Goal: Task Accomplishment & Management: Use online tool/utility

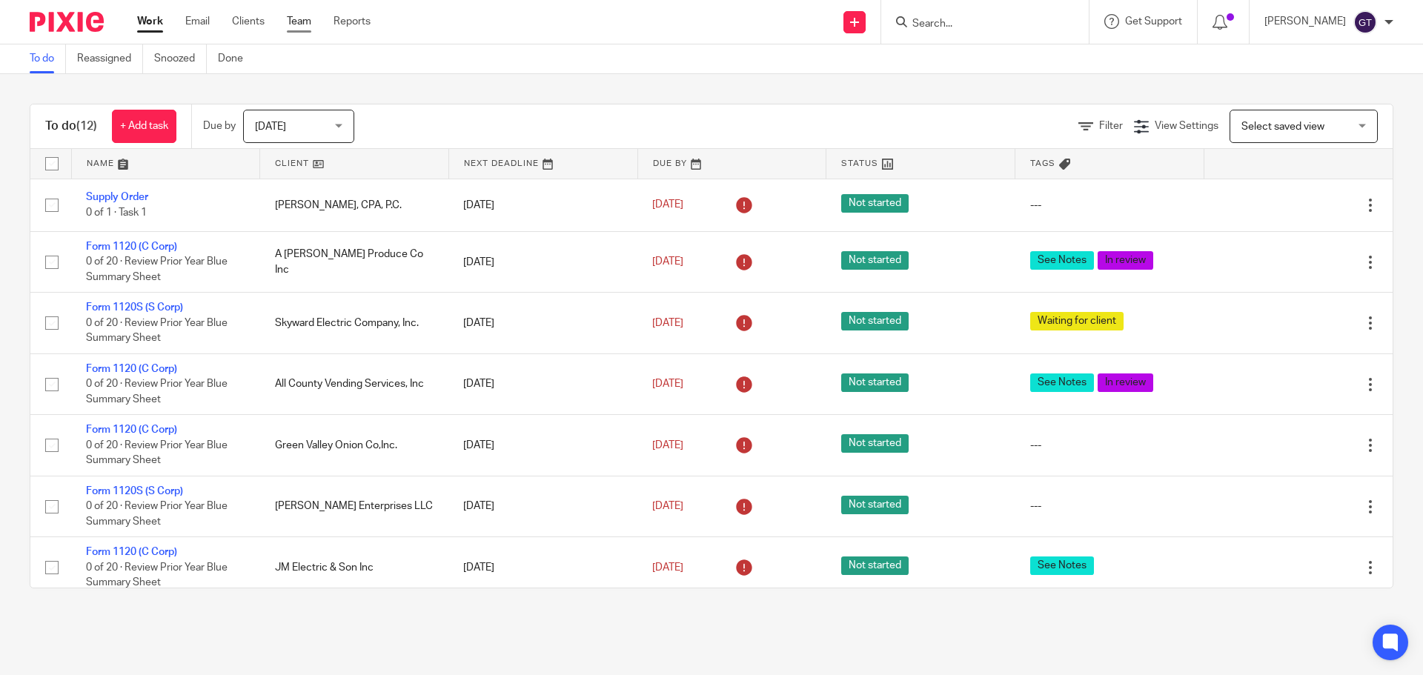
click at [311, 23] on link "Team" at bounding box center [299, 21] width 24 height 15
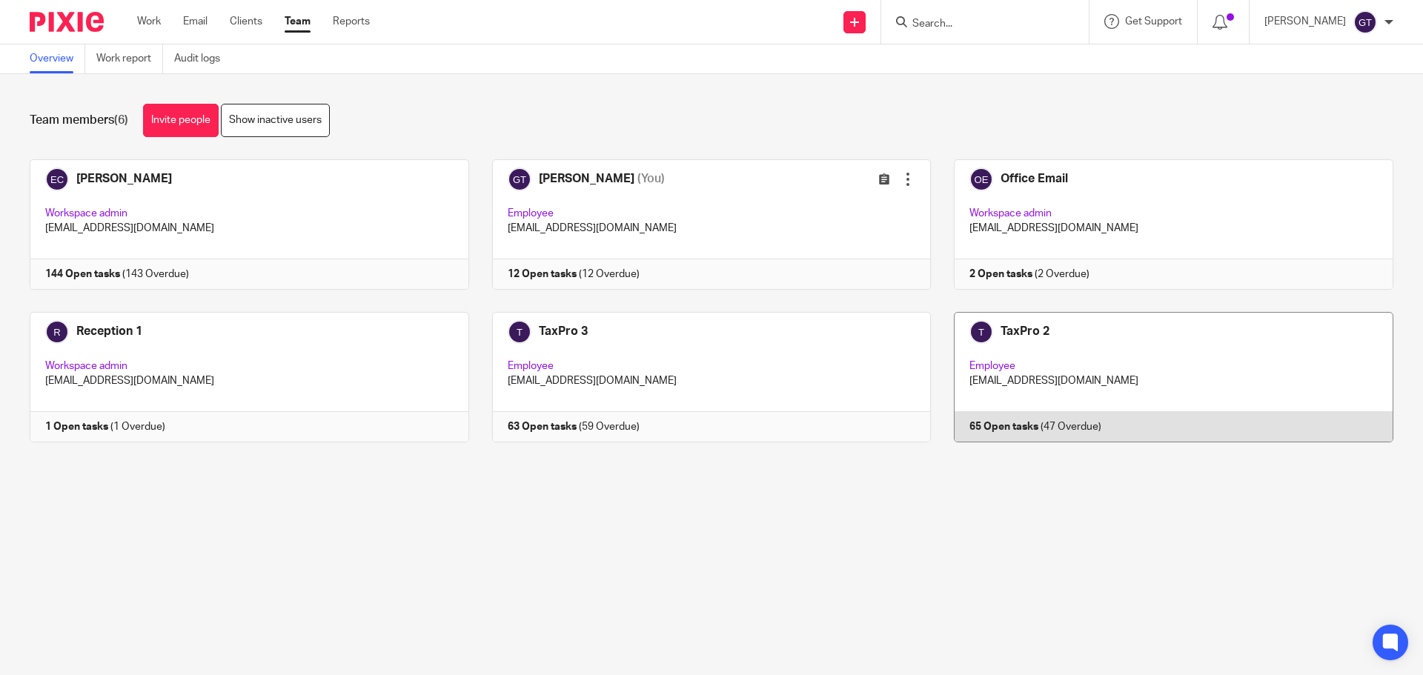
click at [1107, 355] on link at bounding box center [1162, 377] width 463 height 130
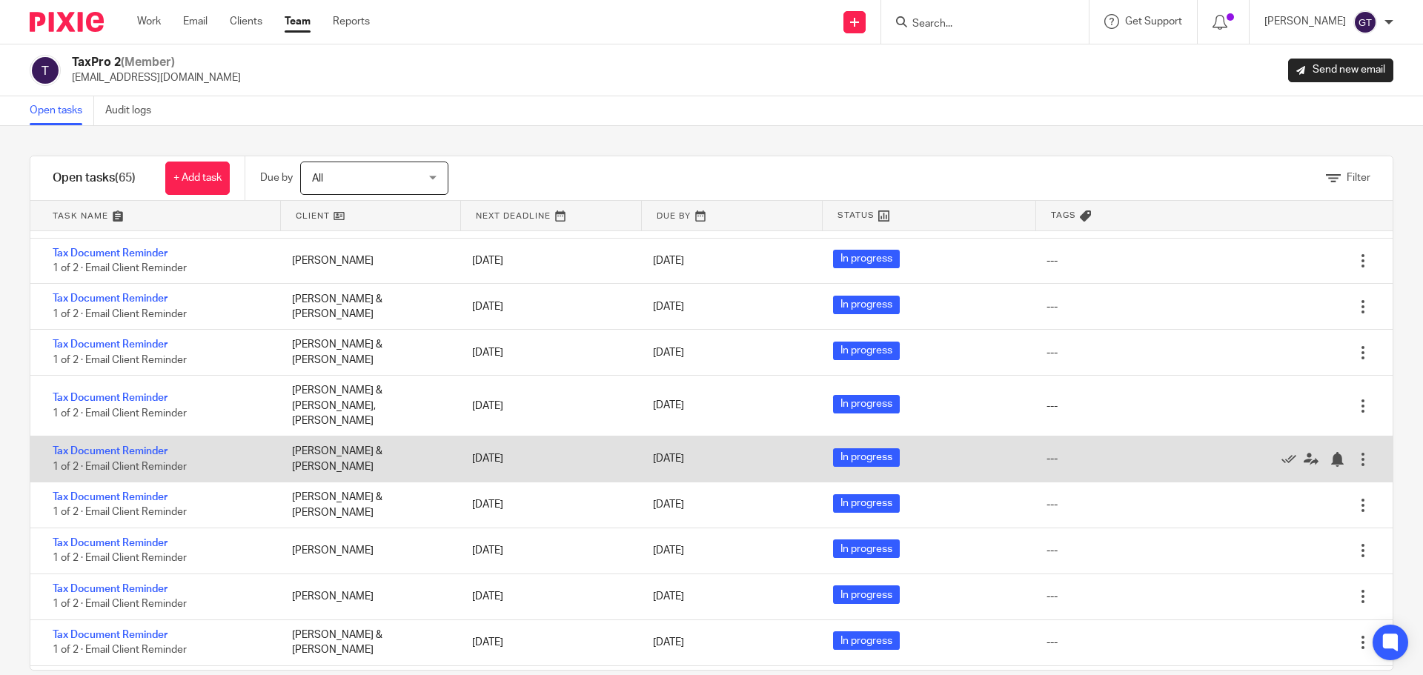
scroll to position [3198, 0]
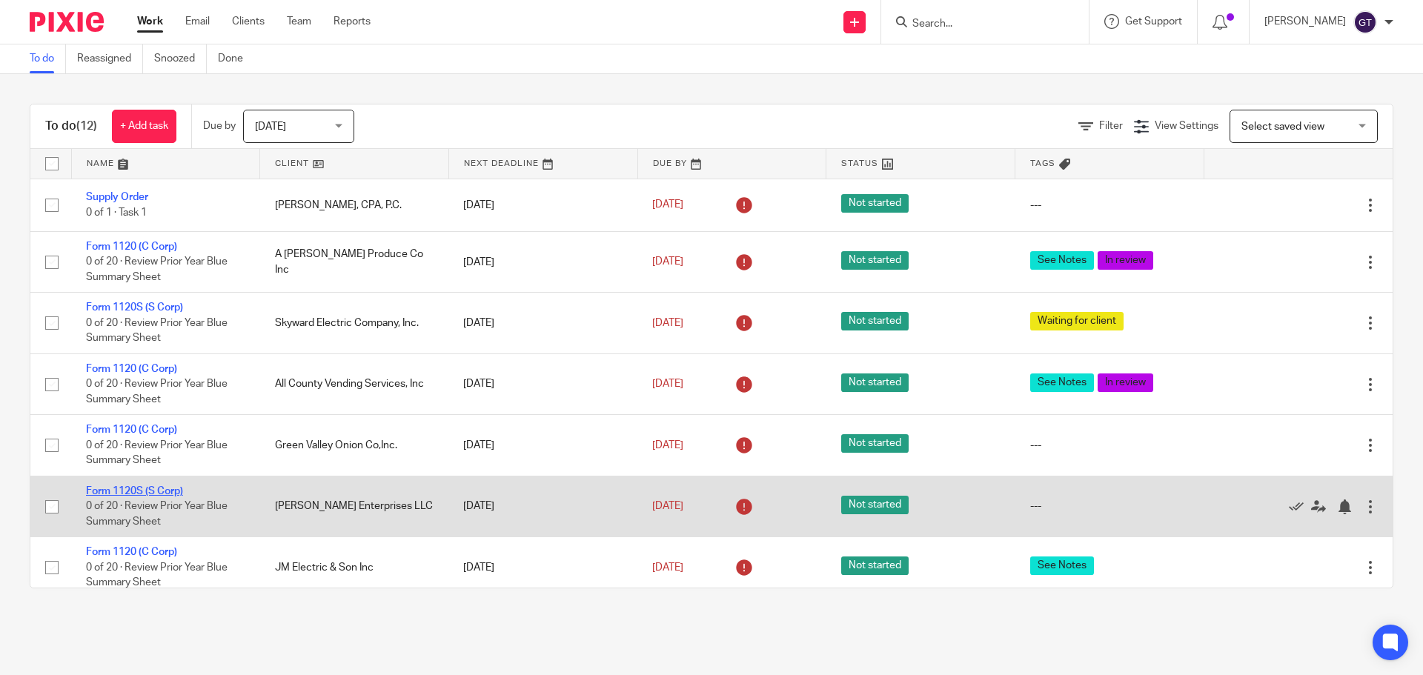
scroll to position [74, 0]
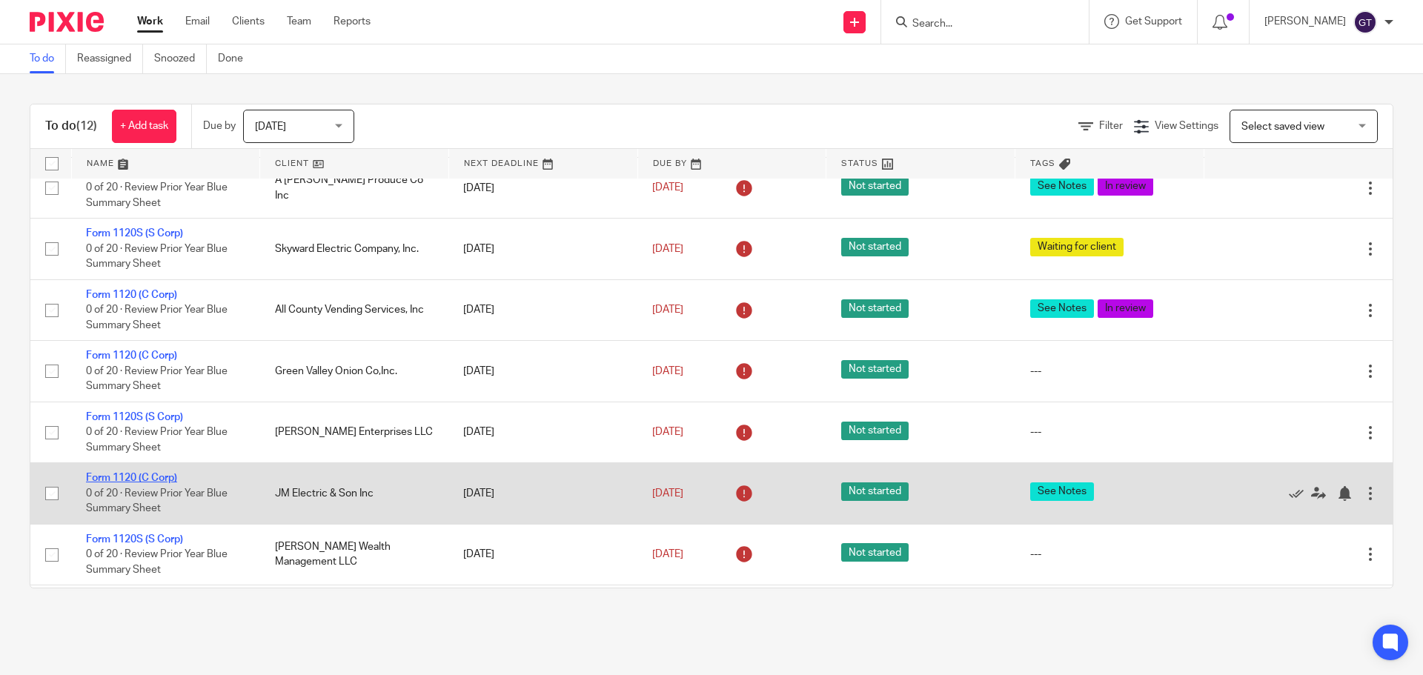
click at [136, 474] on link "Form 1120 (C Corp)" at bounding box center [131, 478] width 91 height 10
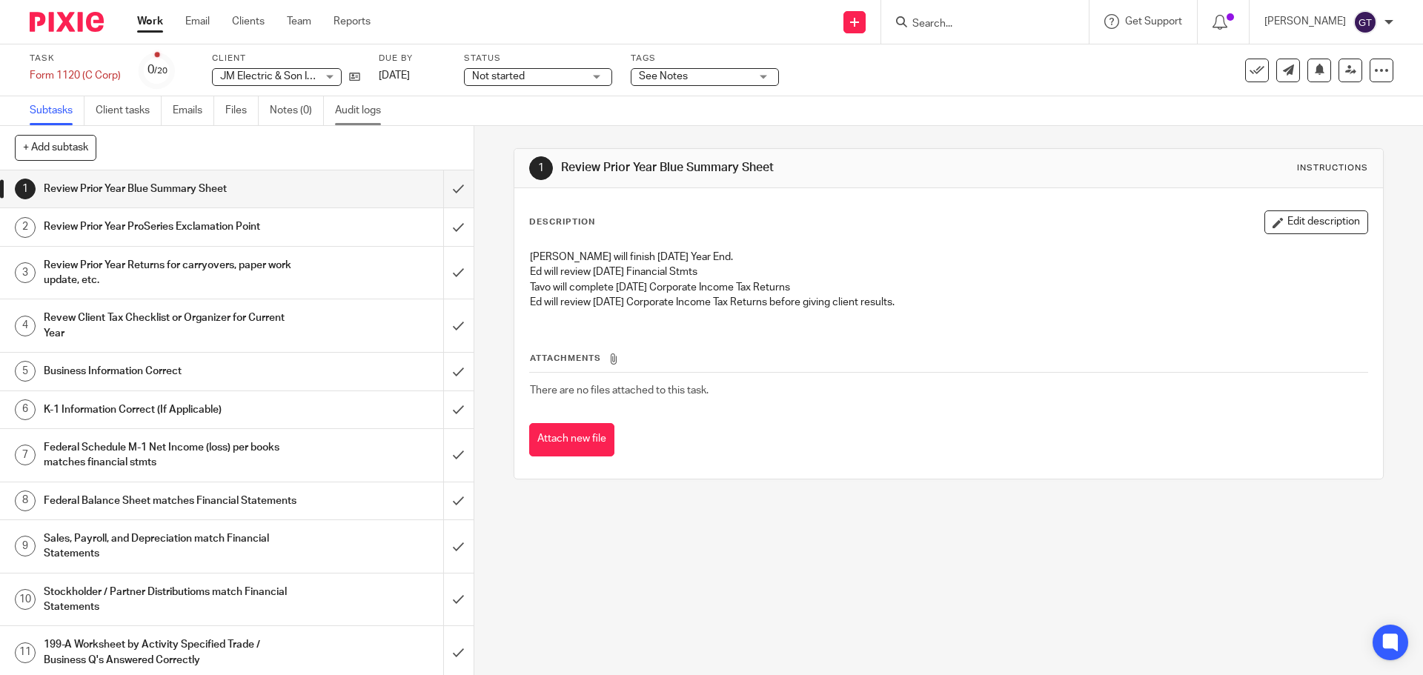
click at [348, 110] on link "Audit logs" at bounding box center [363, 110] width 57 height 29
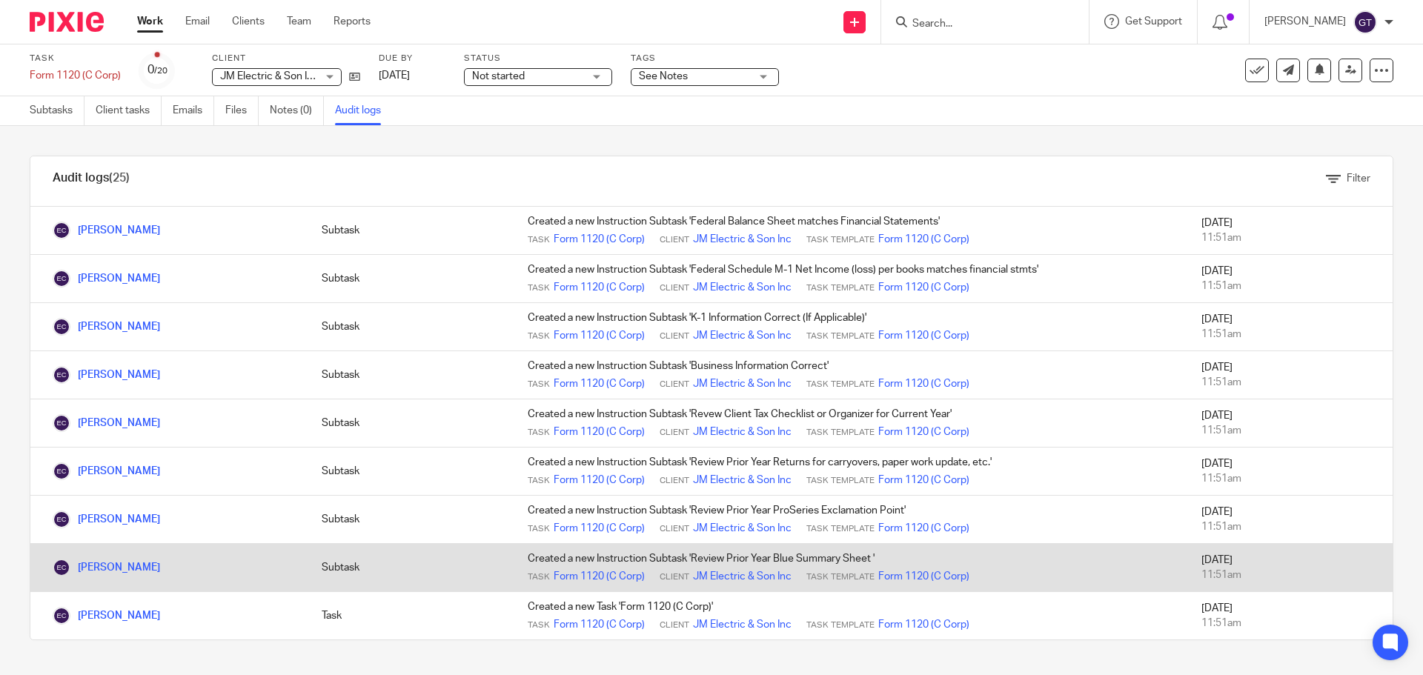
scroll to position [425, 0]
